Goal: Navigation & Orientation: Find specific page/section

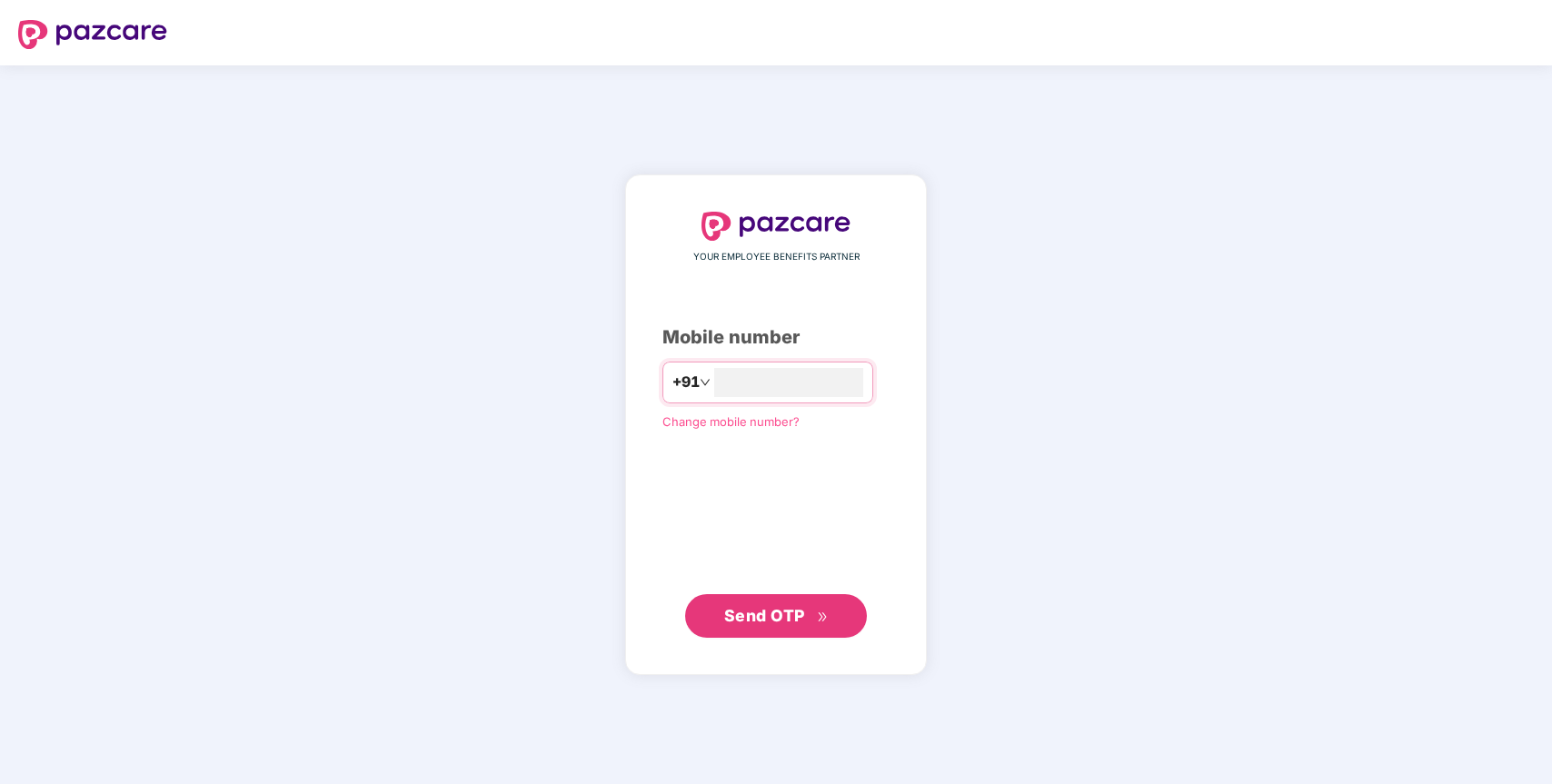
type input "**********"
click at [777, 604] on span "Send OTP" at bounding box center [776, 616] width 105 height 25
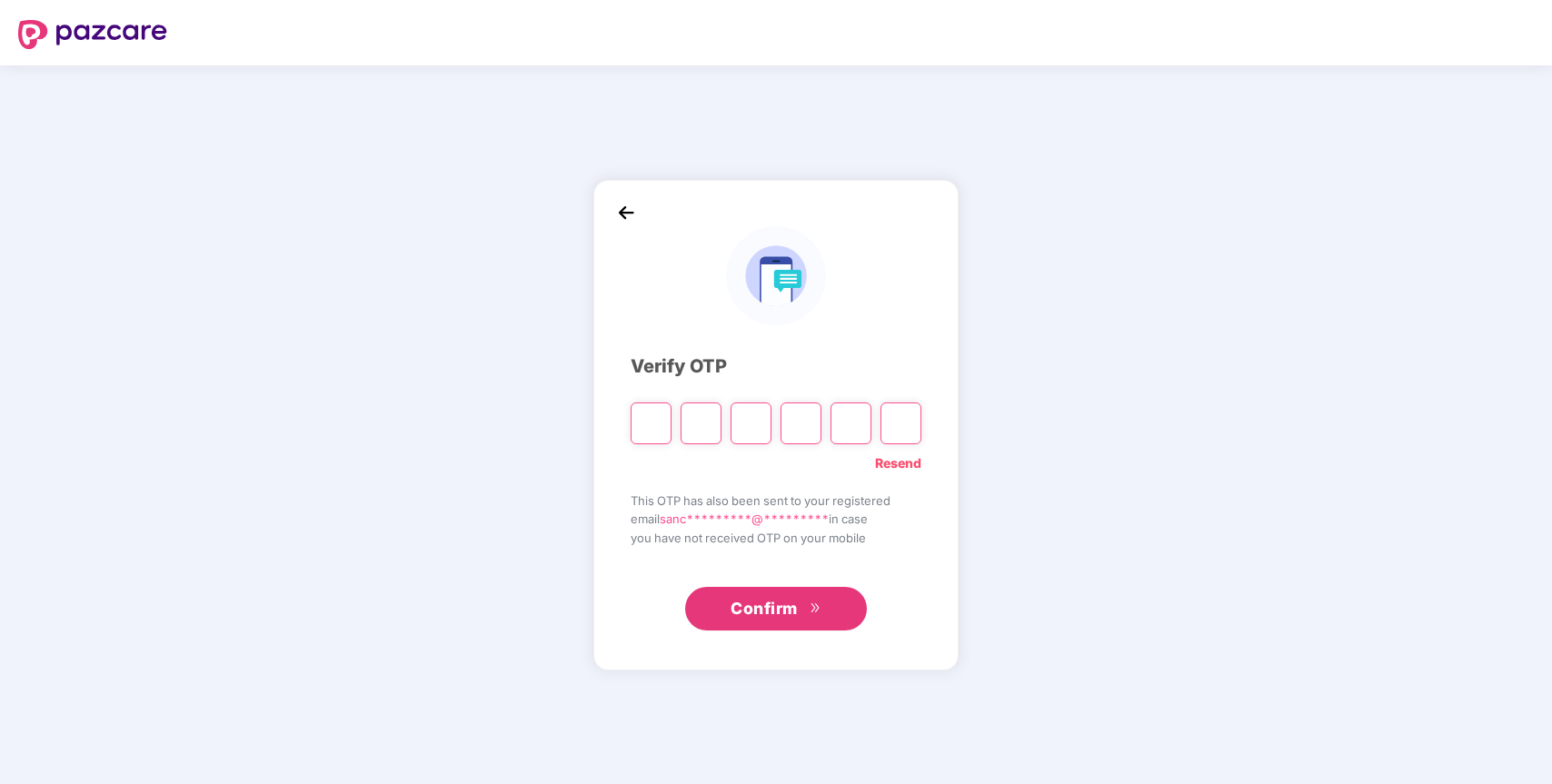
type input "*"
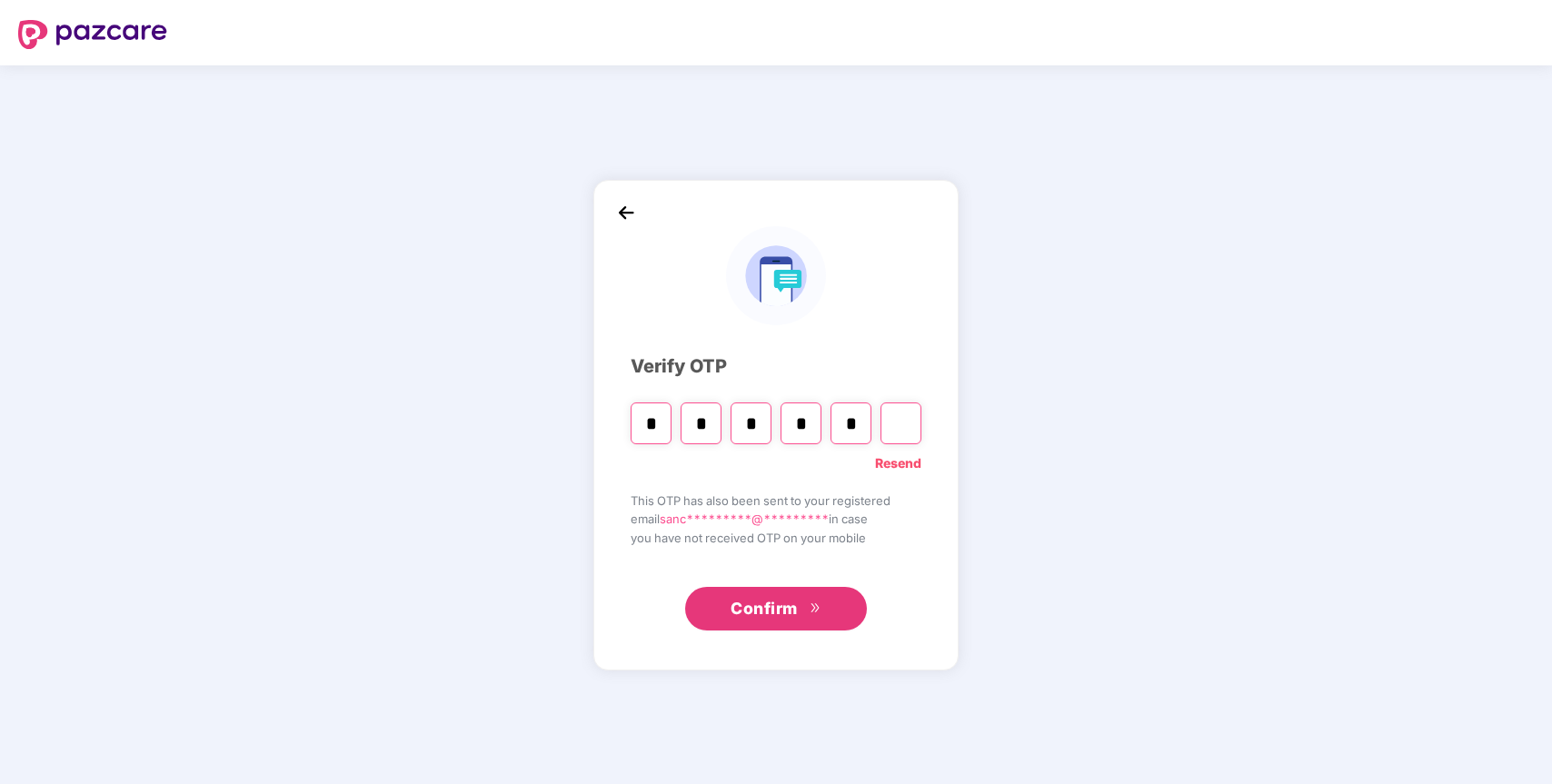
type input "*"
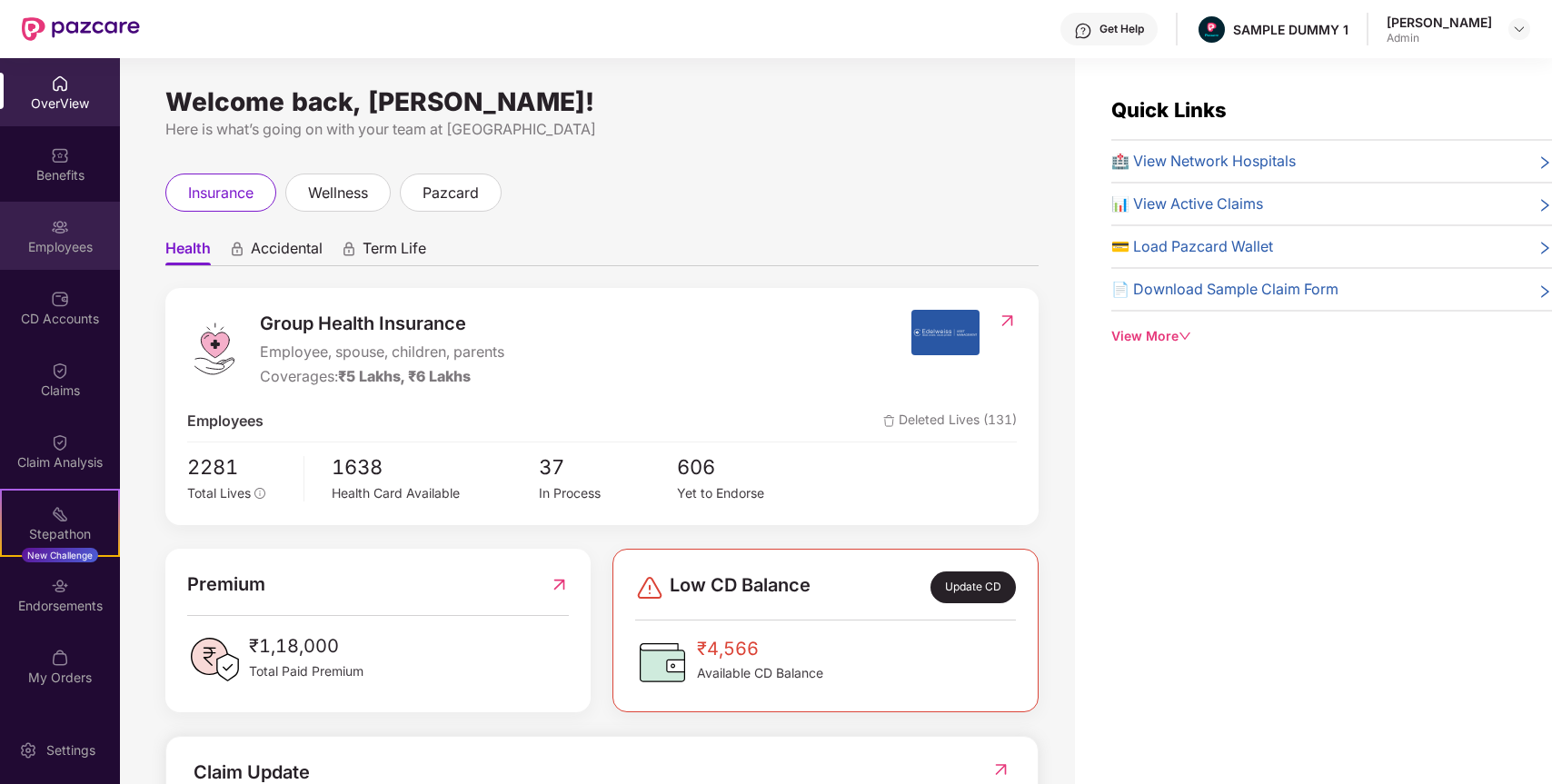
click at [82, 239] on div "Employees" at bounding box center [60, 247] width 120 height 19
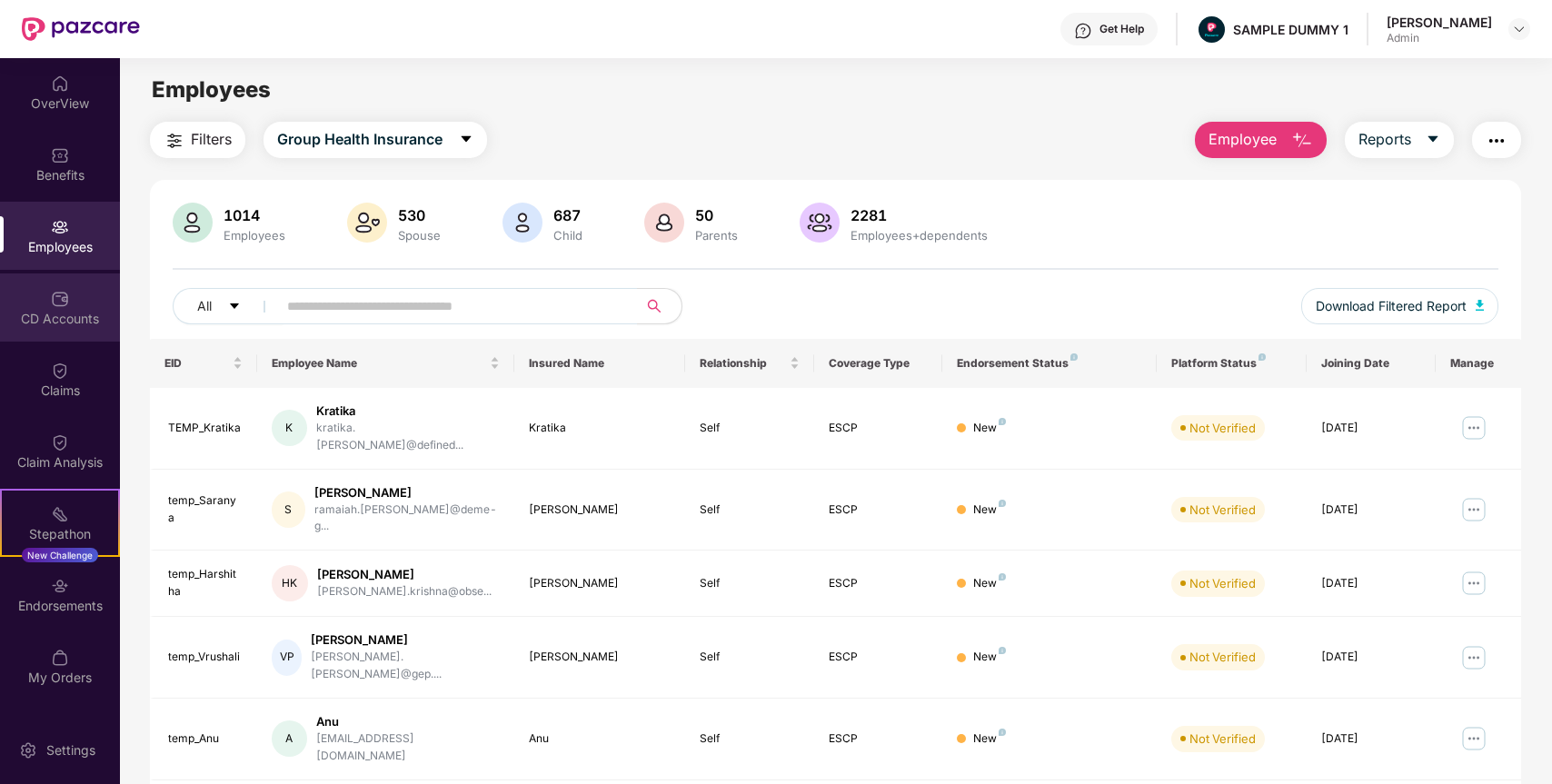
click at [90, 290] on div "CD Accounts" at bounding box center [60, 307] width 120 height 69
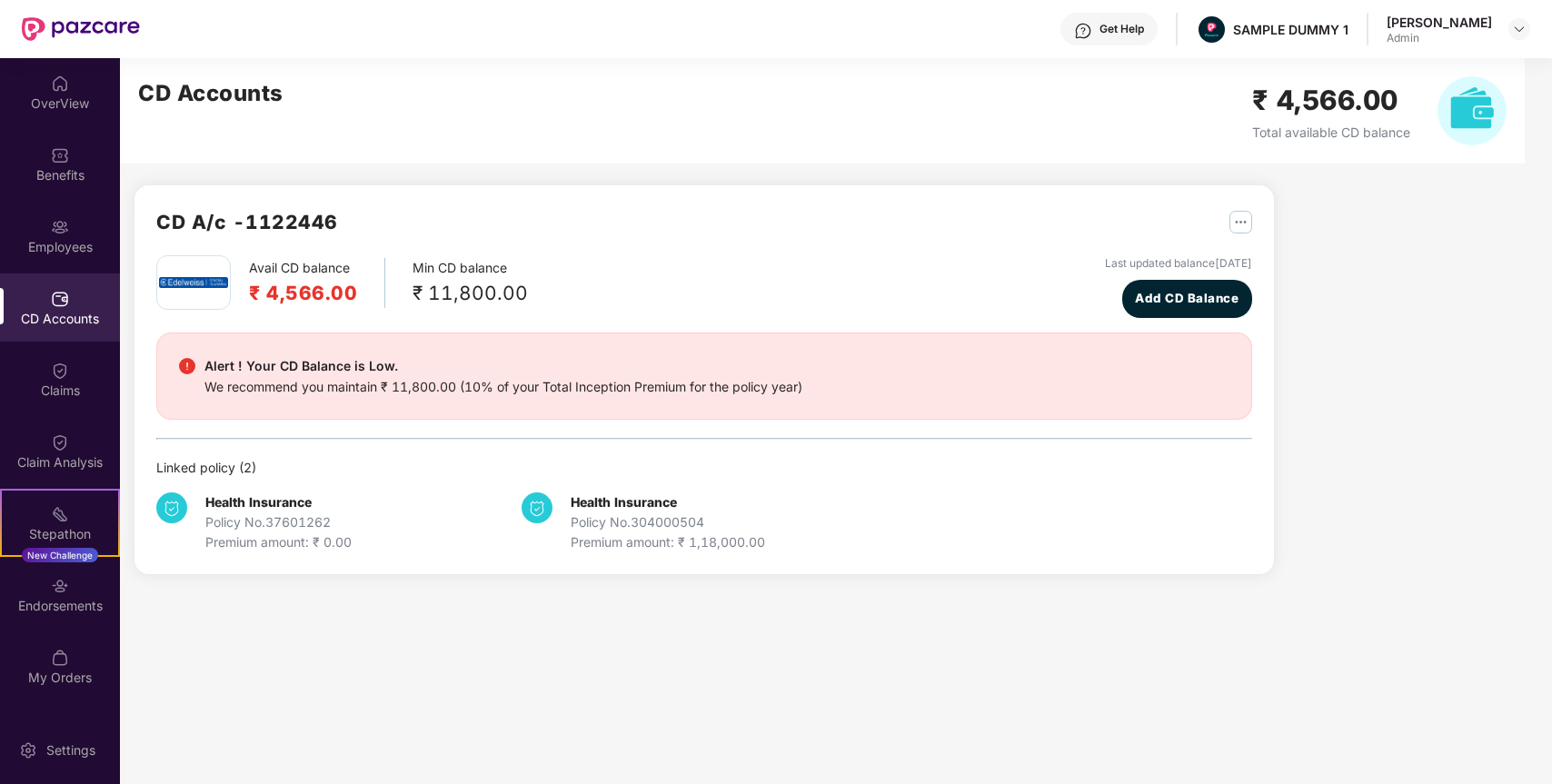
click at [47, 201] on div "OverView Benefits Employees CD Accounts Claims Claim Analysis Stepathon New Cha…" at bounding box center [60, 387] width 120 height 658
click at [50, 187] on div "Benefits" at bounding box center [60, 164] width 120 height 69
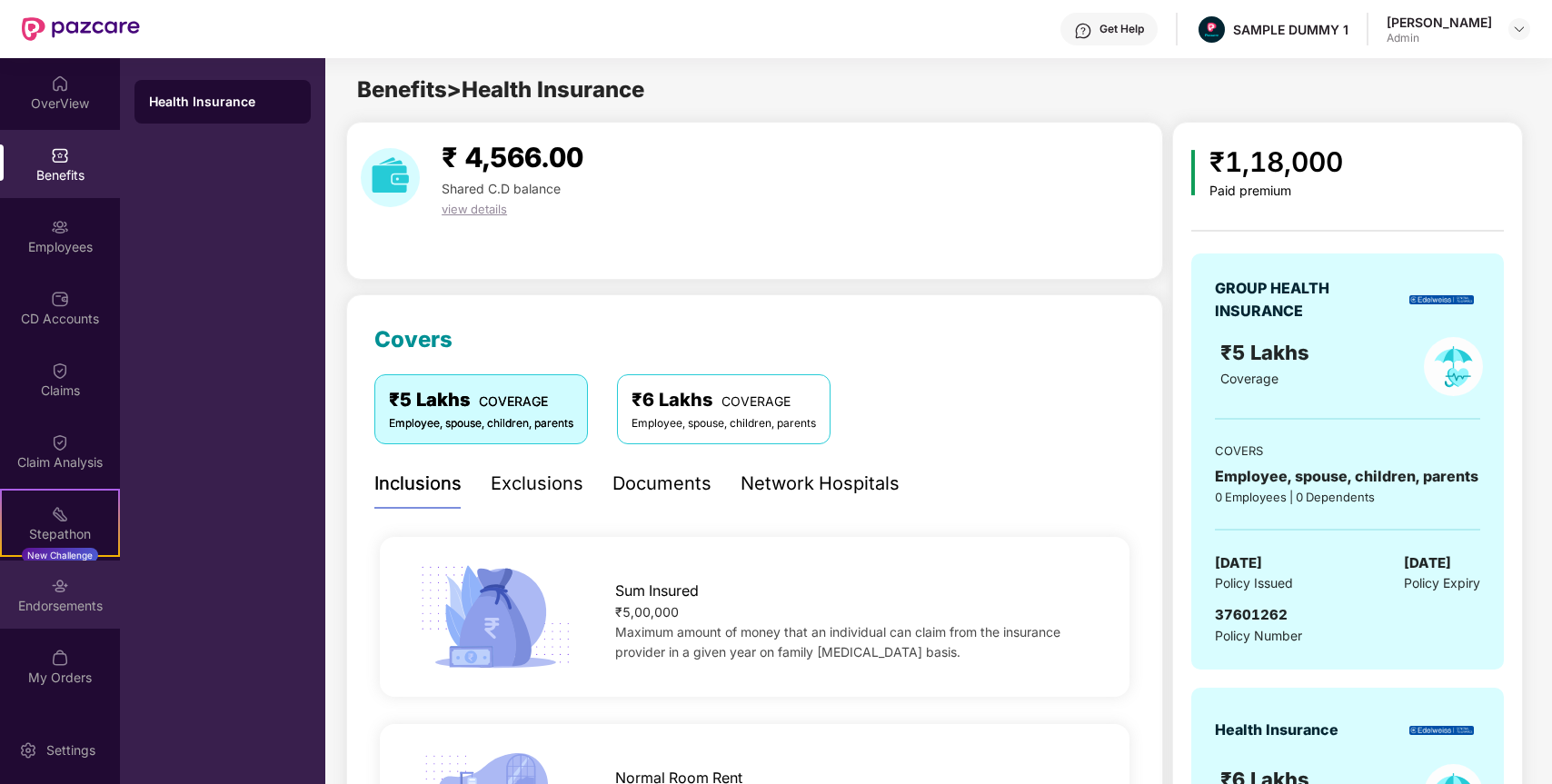
click at [73, 592] on div "Endorsements" at bounding box center [60, 595] width 120 height 69
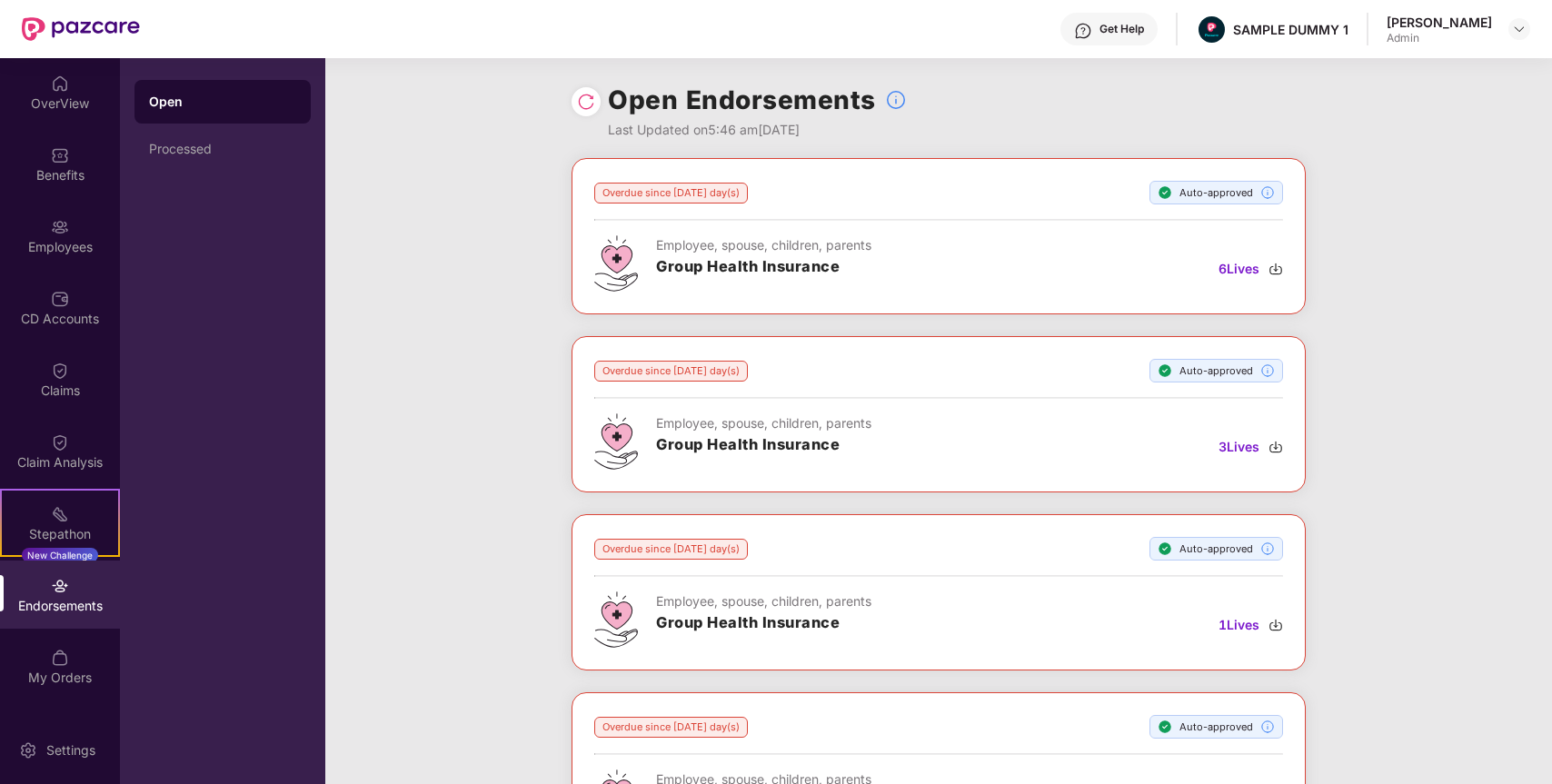
click at [1268, 23] on div "SAMPLE DUMMY 1" at bounding box center [1292, 29] width 116 height 18
click at [1518, 27] on img at bounding box center [1520, 28] width 15 height 15
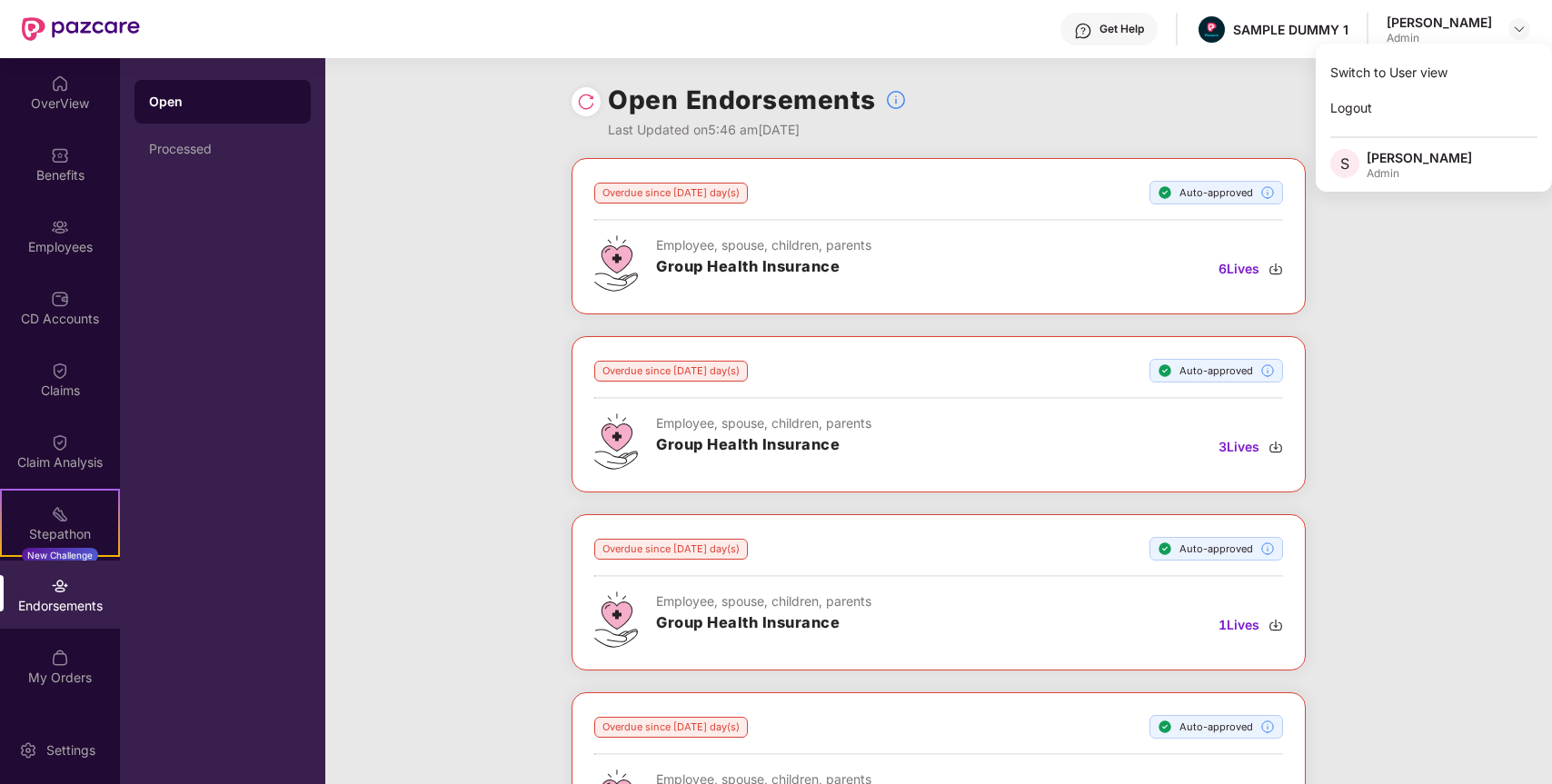
click at [1175, 108] on div "Open Endorsements Last Updated on 5:46 am[DATE]" at bounding box center [939, 108] width 734 height 100
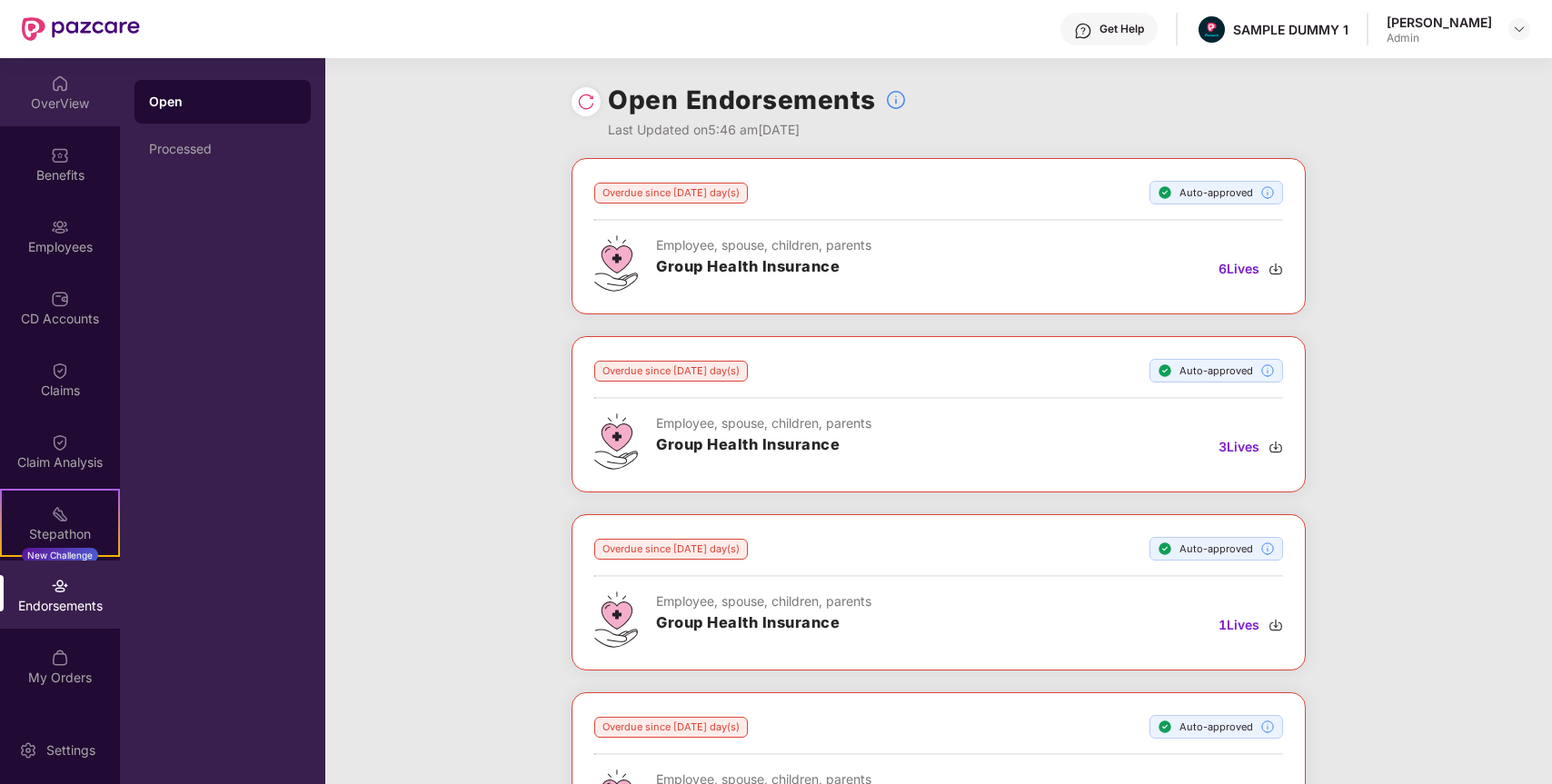
click at [61, 106] on div "OverView" at bounding box center [60, 104] width 120 height 19
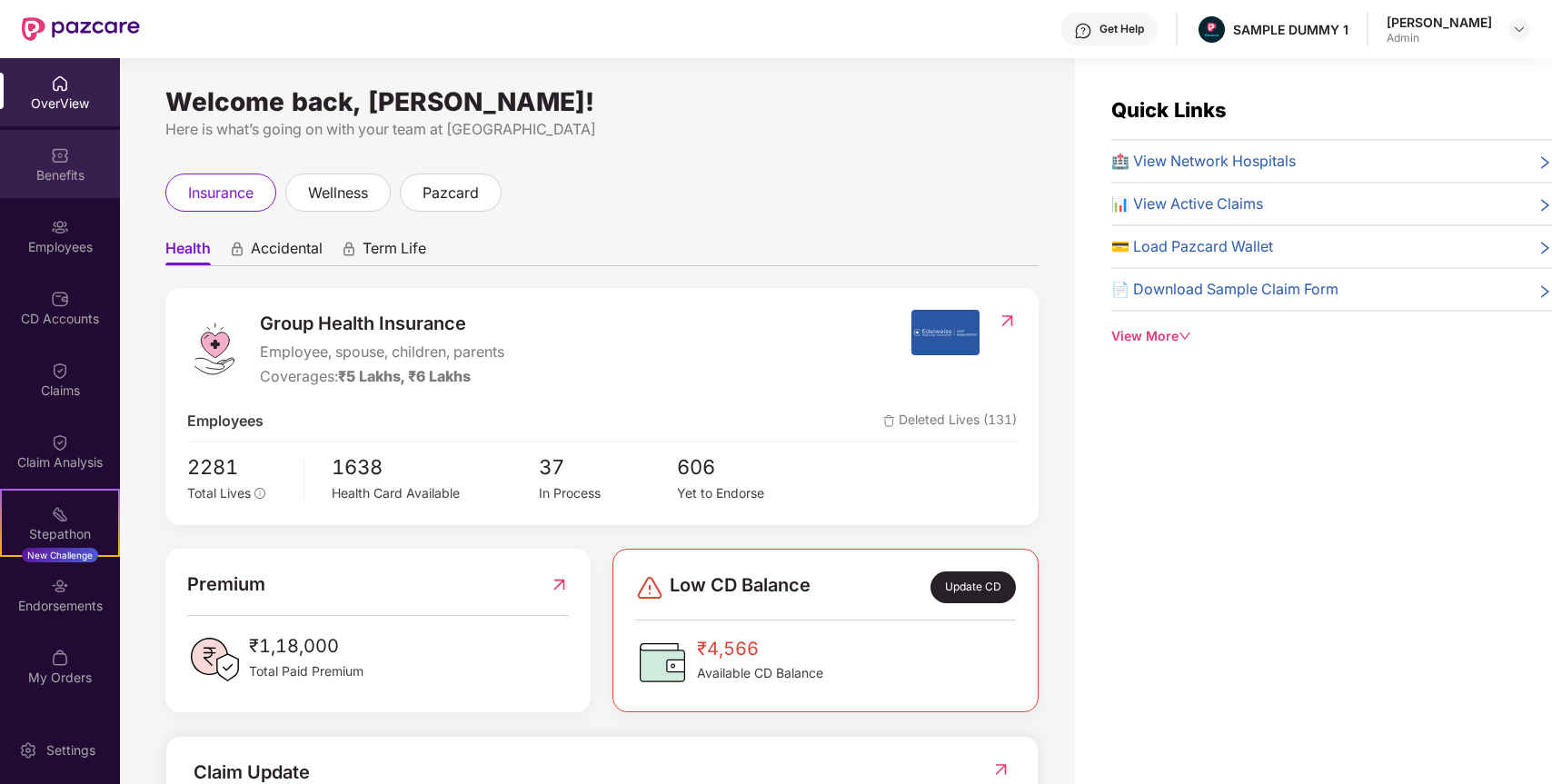
click at [64, 159] on img at bounding box center [60, 155] width 19 height 19
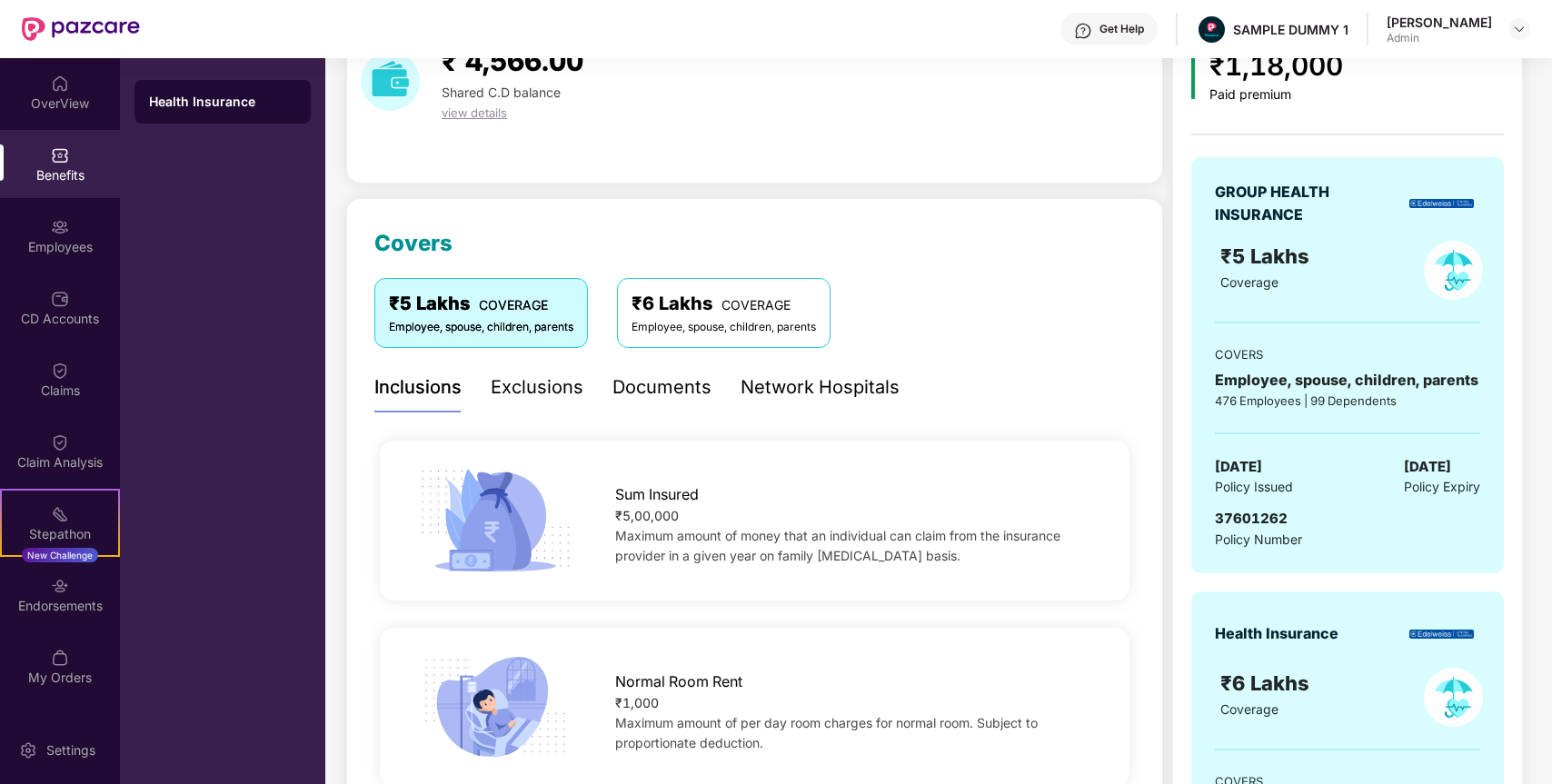
scroll to position [167, 0]
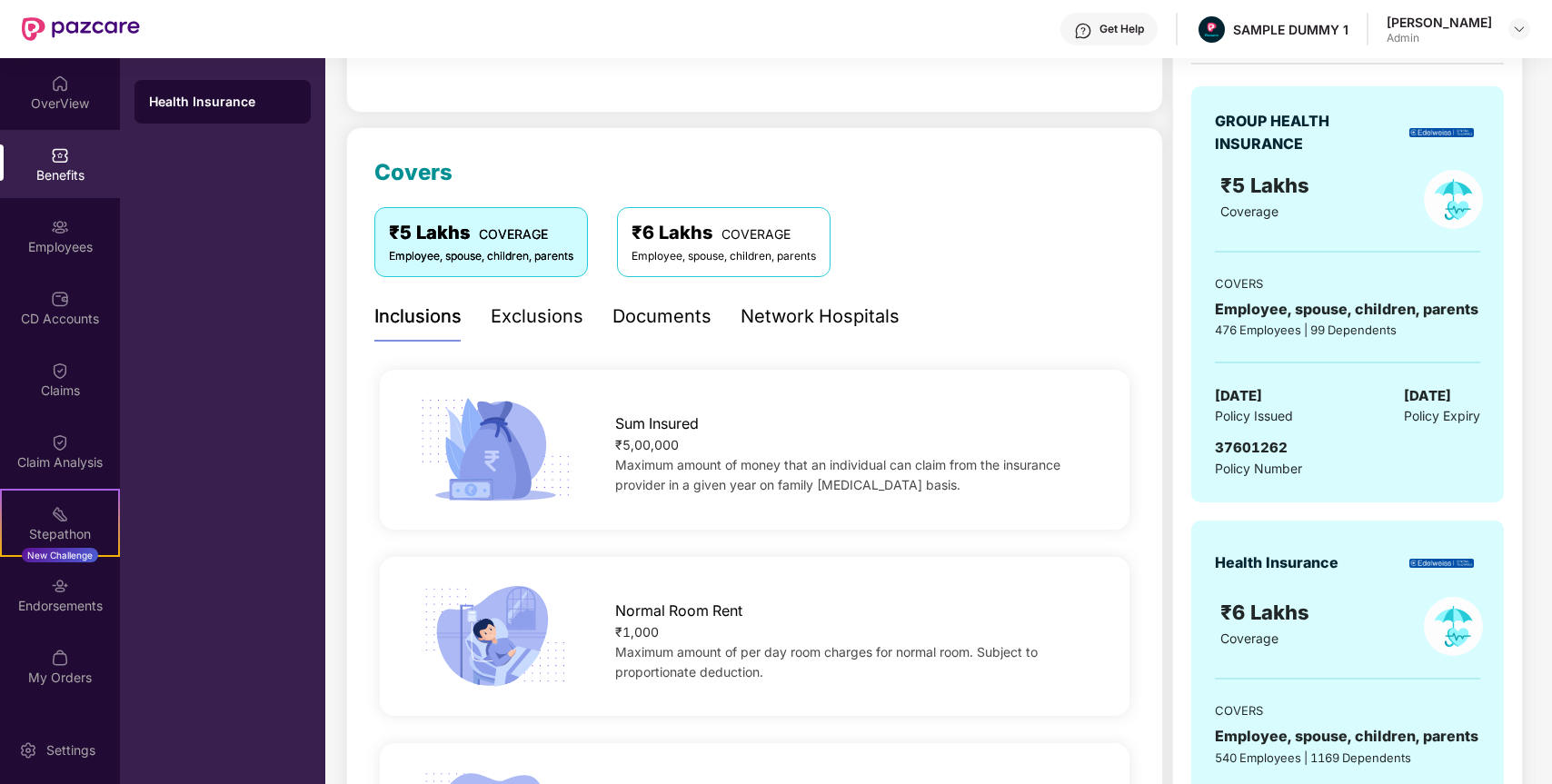
click at [702, 247] on div "₹6 Lakhs COVERAGE" at bounding box center [724, 233] width 184 height 28
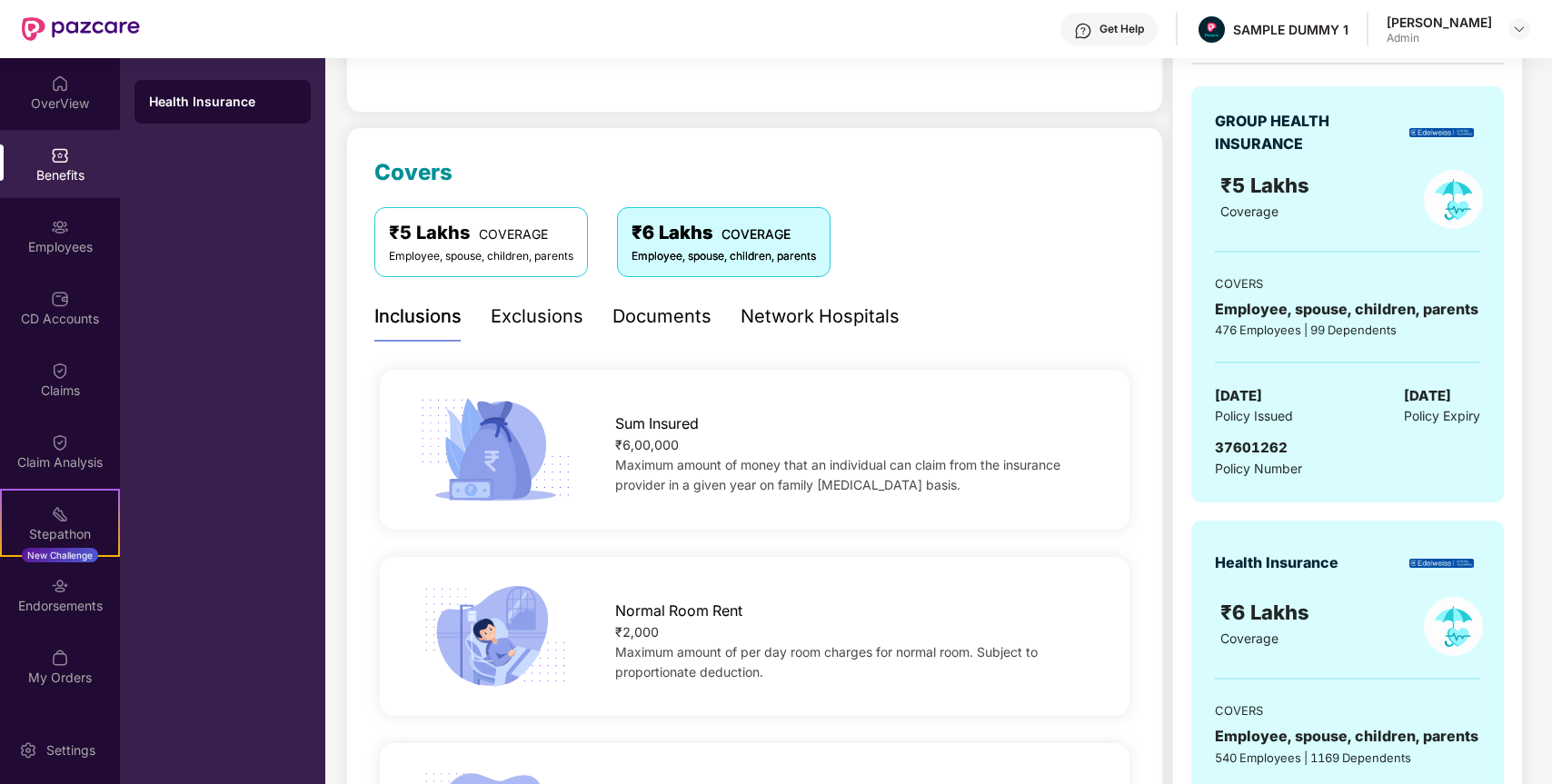
click at [503, 254] on div "Employee, spouse, children, parents" at bounding box center [481, 256] width 184 height 18
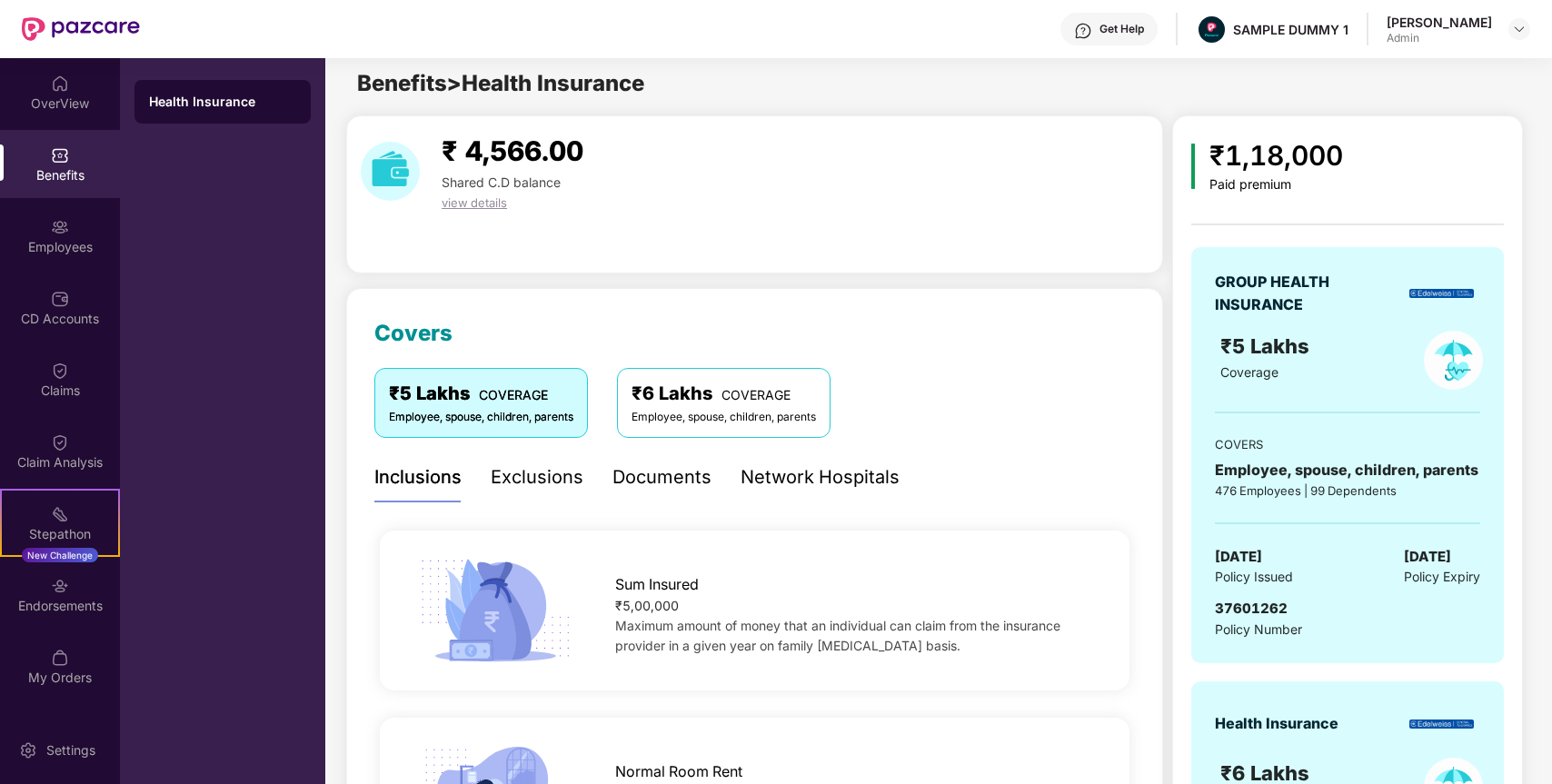
scroll to position [0, 0]
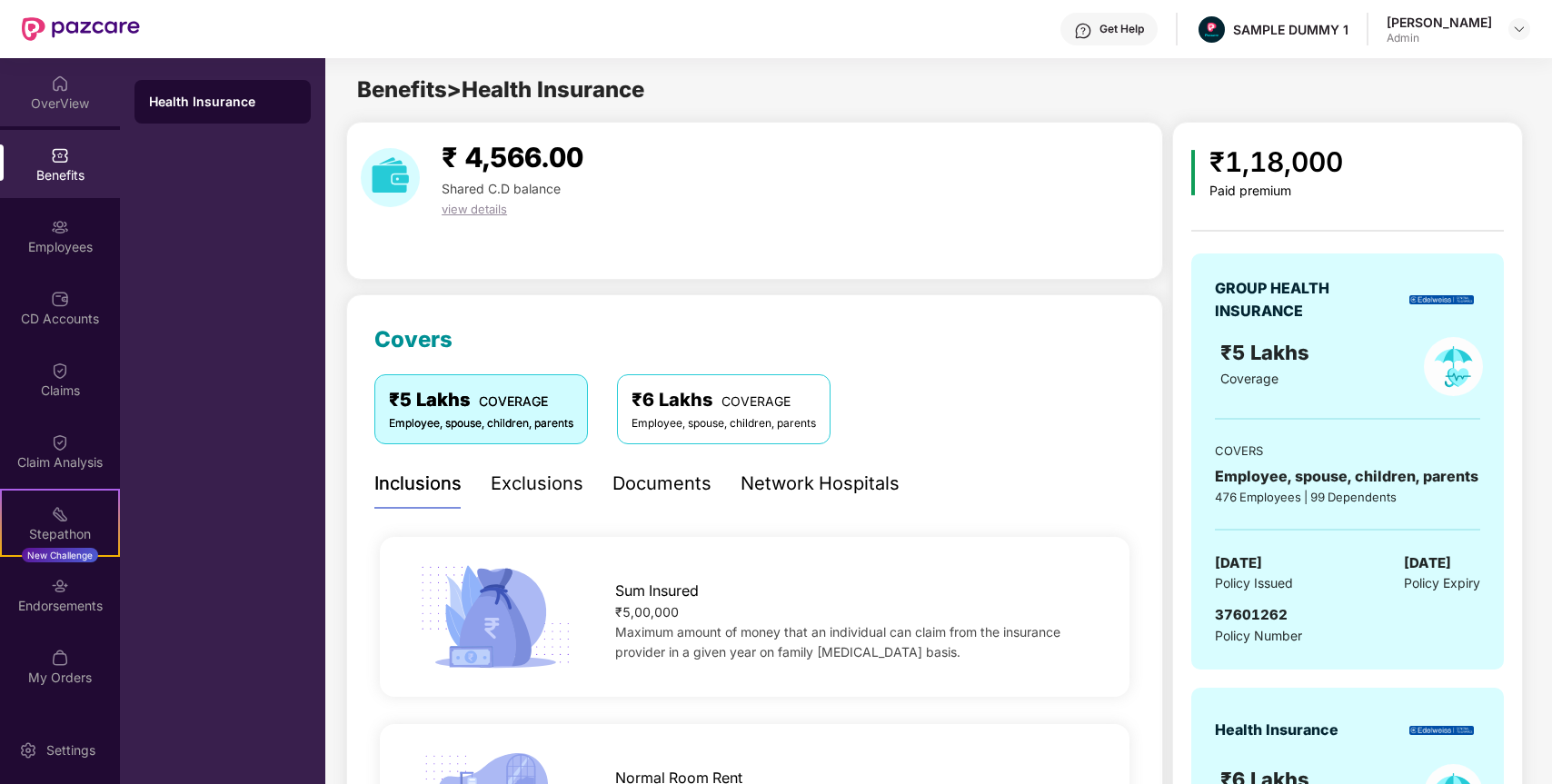
click at [54, 101] on div "OverView" at bounding box center [60, 104] width 120 height 19
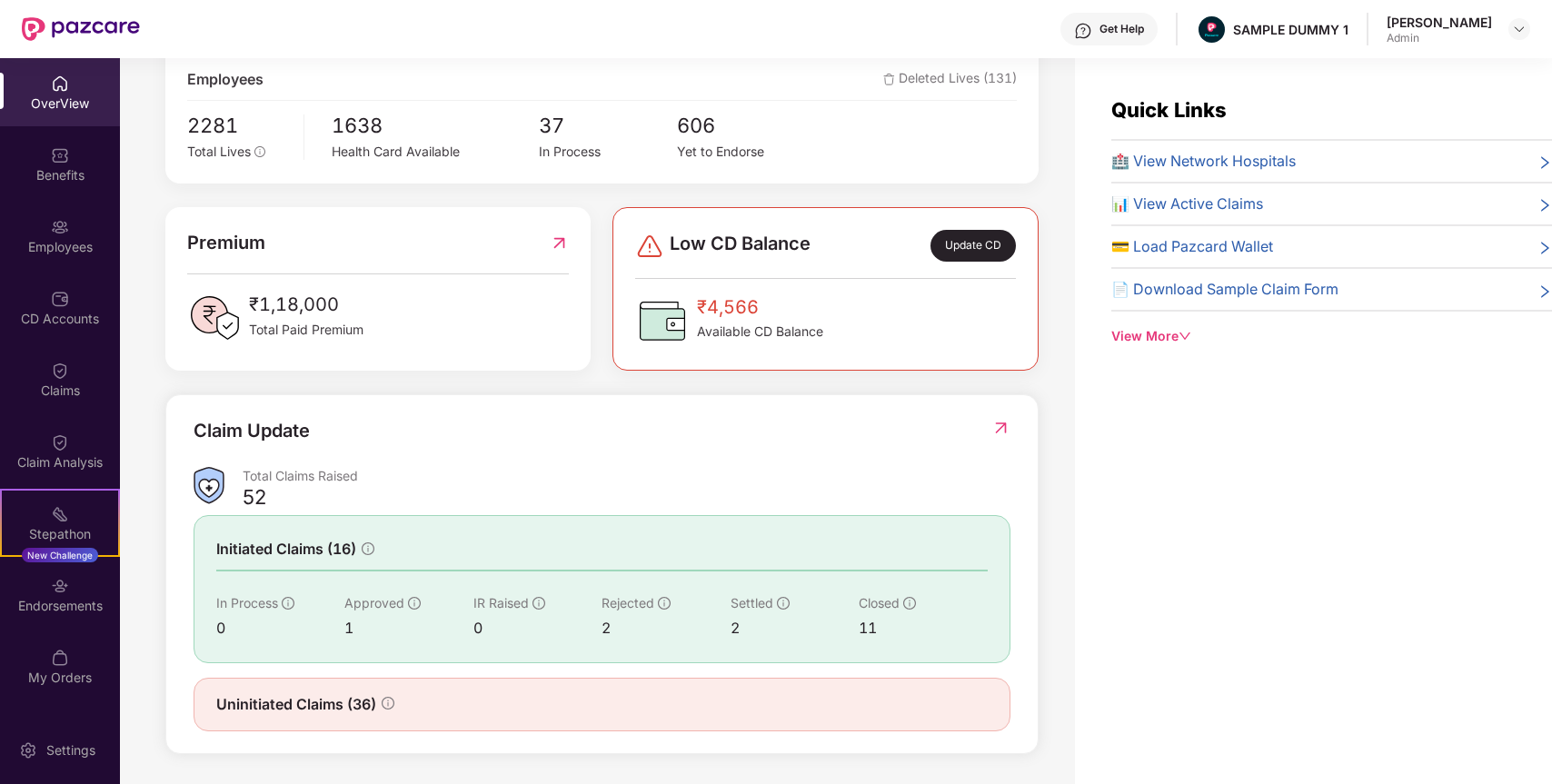
scroll to position [31, 0]
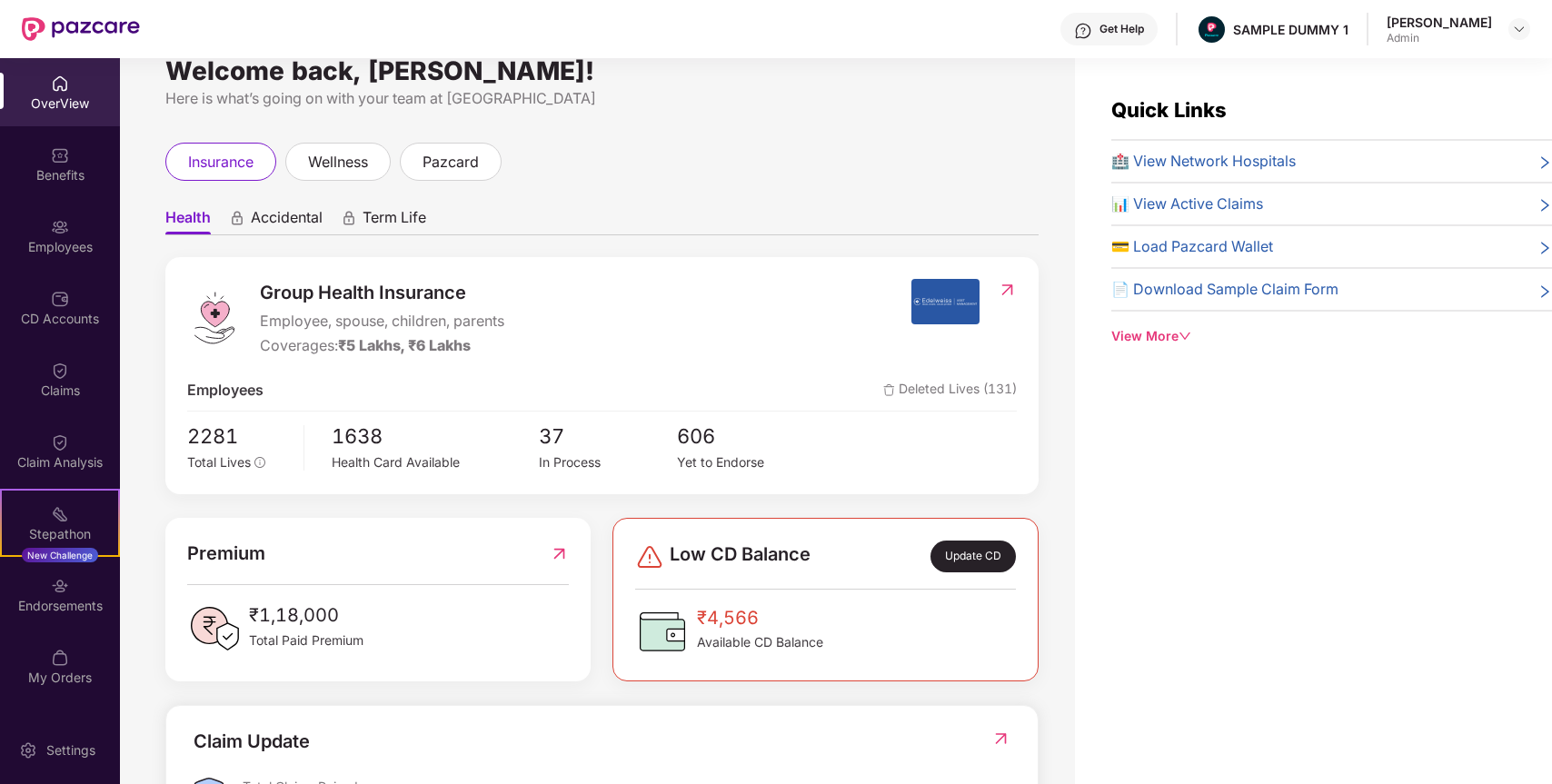
click at [1163, 342] on div "Quick Links 🏥 View Network Hospitals 📊 View Active Claims 💳 Load Pazcard Wallet…" at bounding box center [1313, 449] width 477 height 784
click at [1273, 171] on div "🏥 View Network Hospitals 📊 View Active Claims 💳 Load Pazcard Wallet 📄 Download …" at bounding box center [1332, 231] width 441 height 162
click at [1273, 162] on span "🏥 View Network Hospitals" at bounding box center [1203, 161] width 184 height 23
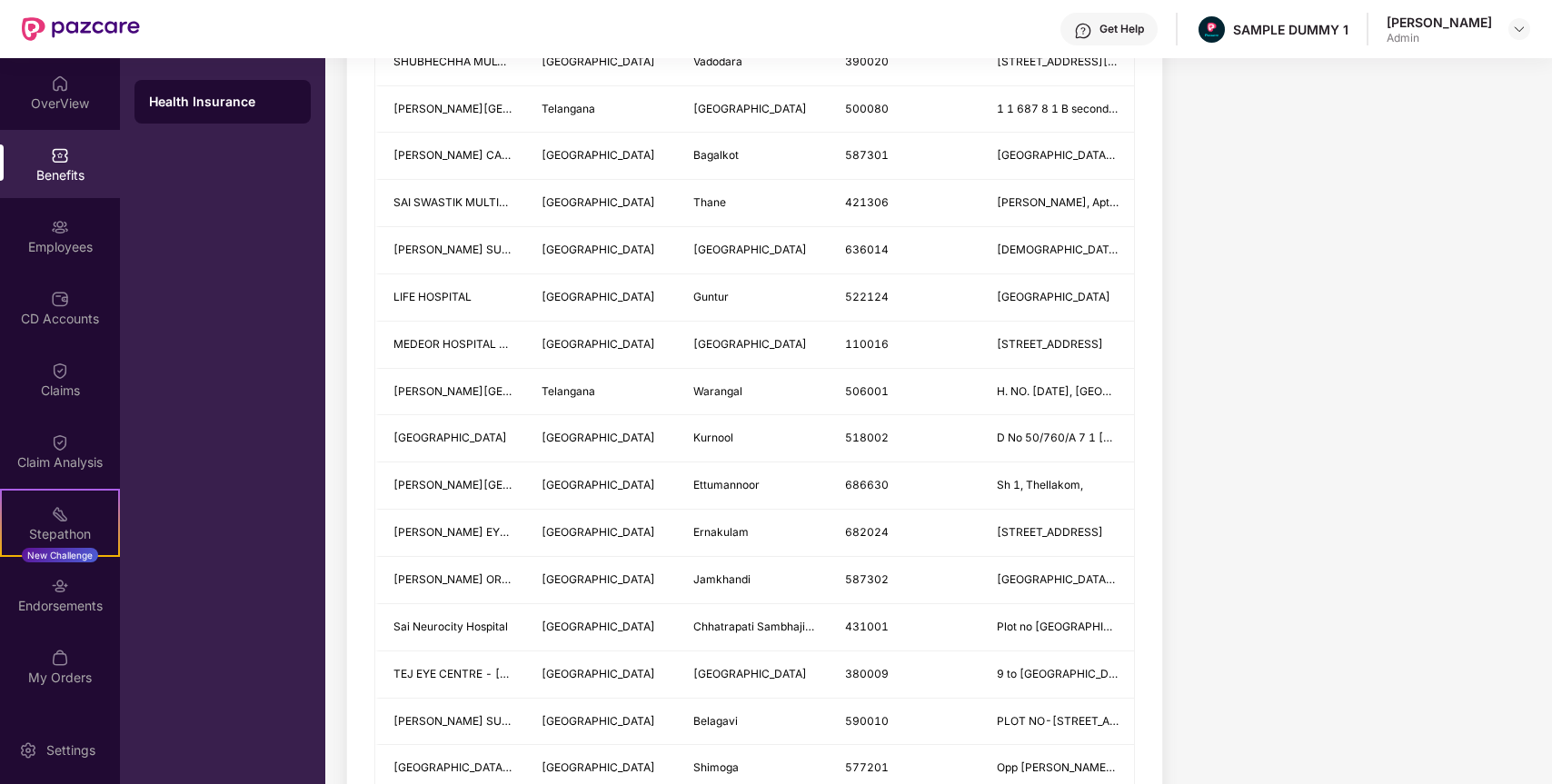
scroll to position [60, 0]
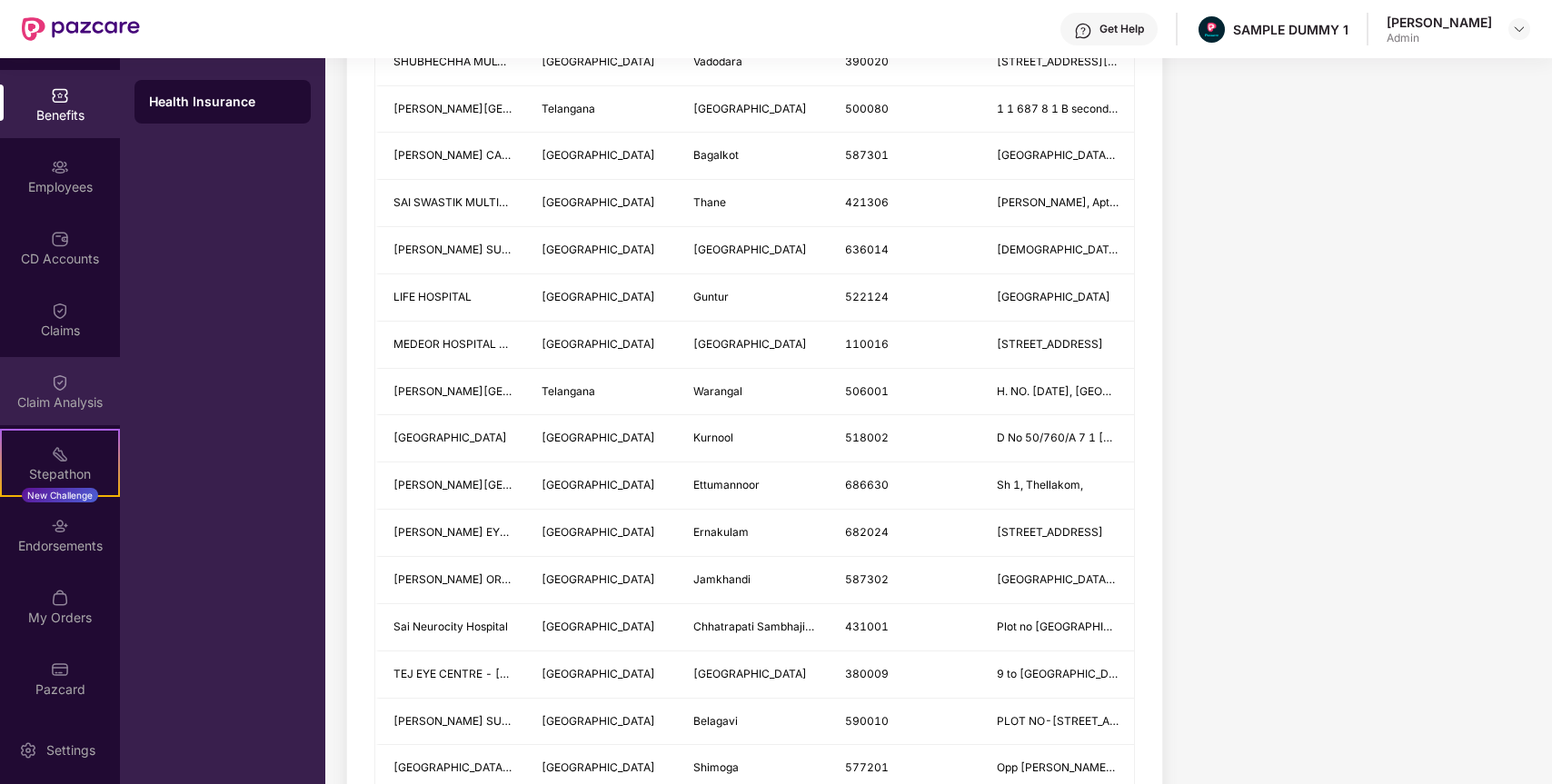
click at [57, 372] on div at bounding box center [60, 381] width 19 height 19
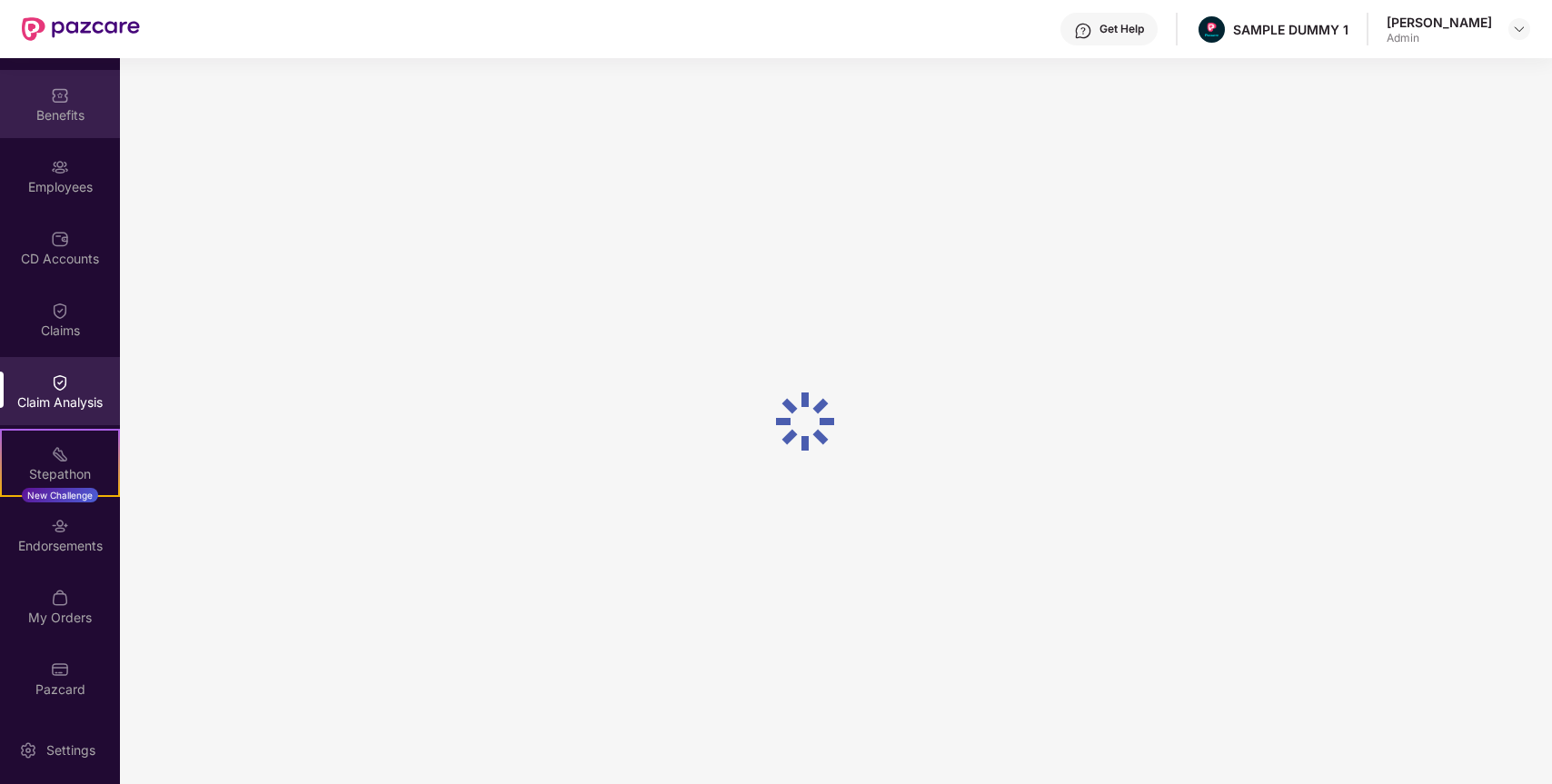
click at [58, 96] on img at bounding box center [60, 95] width 19 height 19
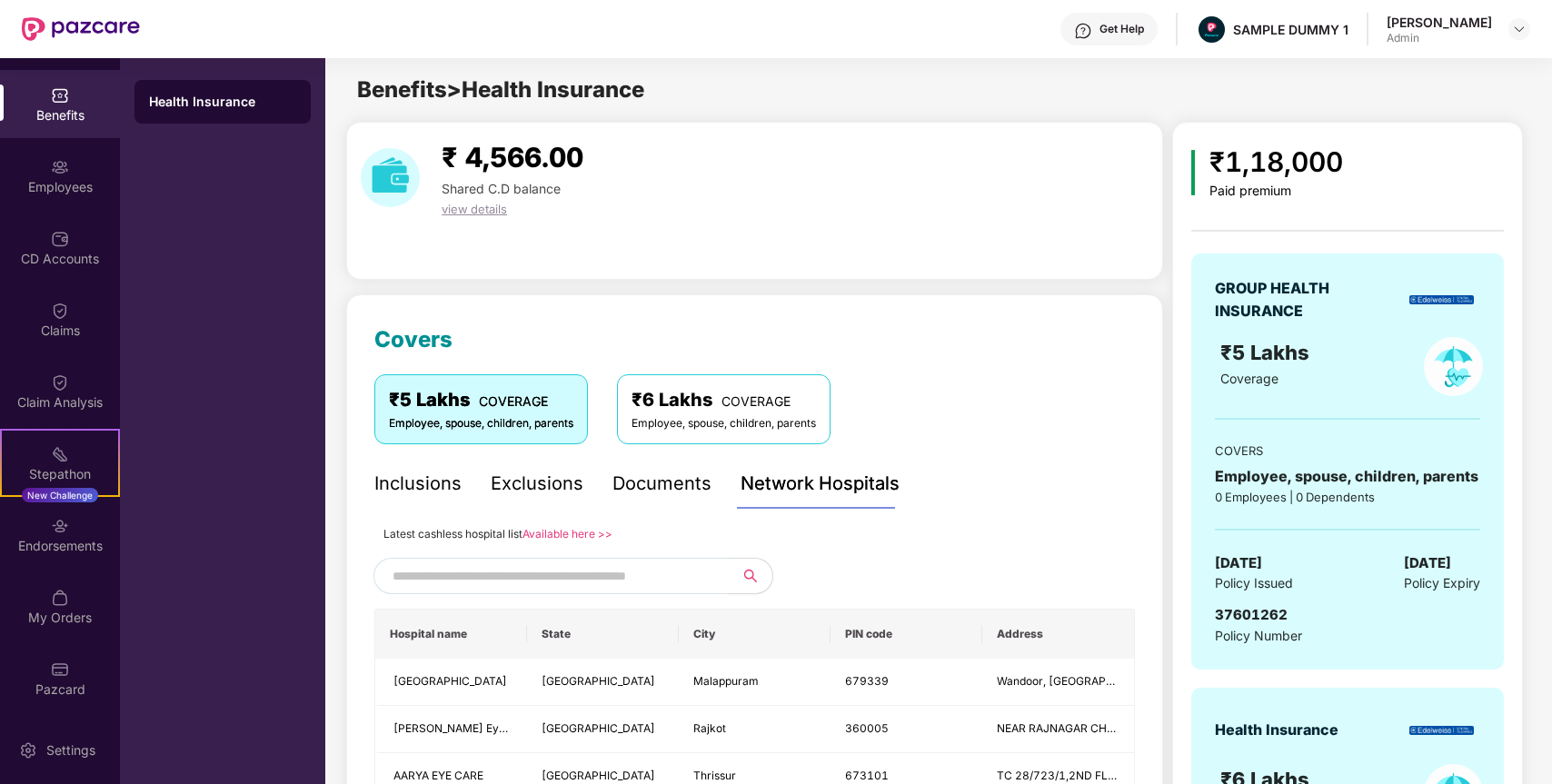
click at [189, 103] on div "Health Insurance" at bounding box center [222, 102] width 147 height 19
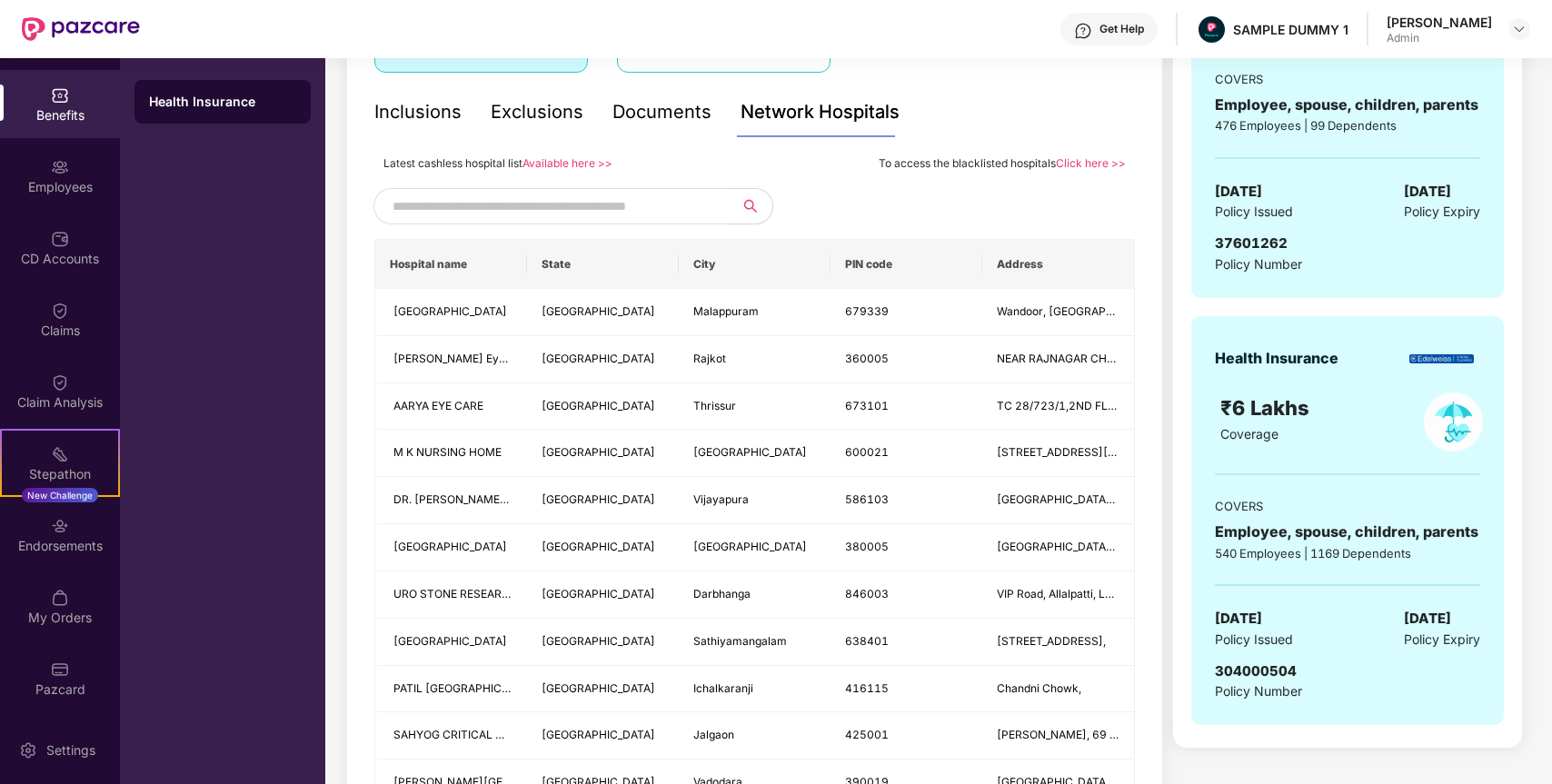
scroll to position [49, 0]
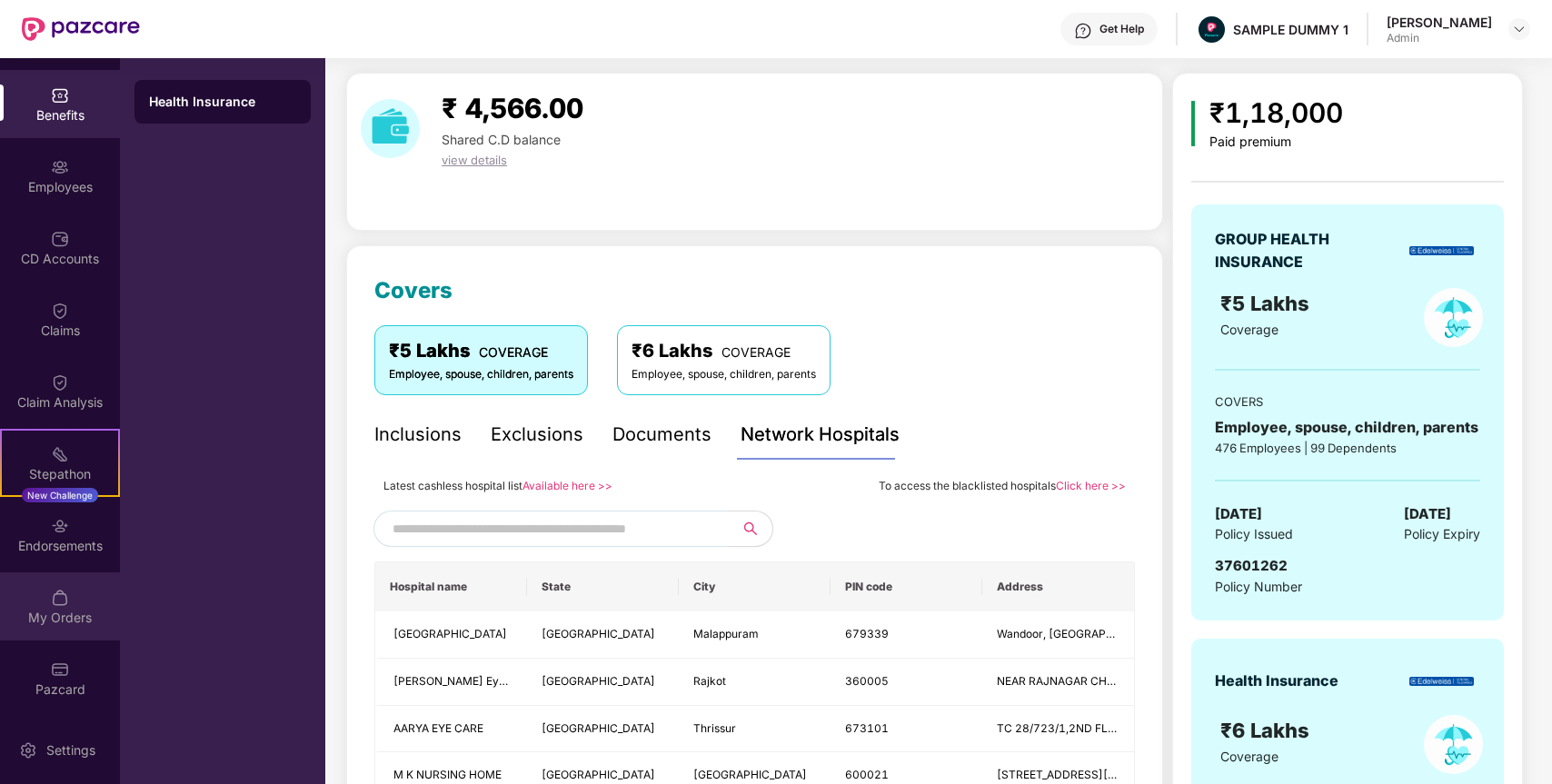
click at [65, 607] on div "My Orders" at bounding box center [60, 607] width 120 height 69
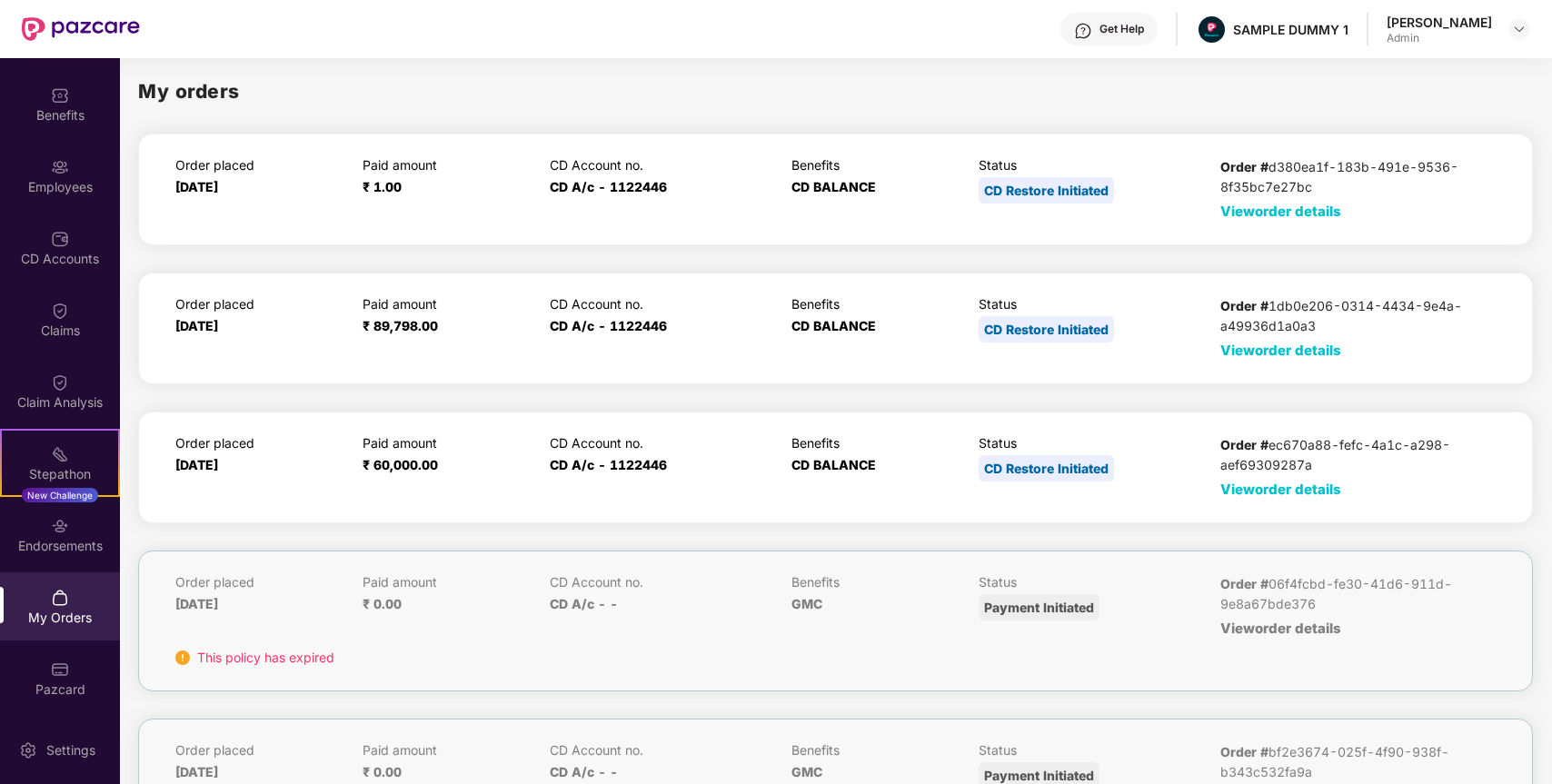
click at [968, 103] on div "My orders" at bounding box center [835, 91] width 1395 height 30
